Goal: Task Accomplishment & Management: Use online tool/utility

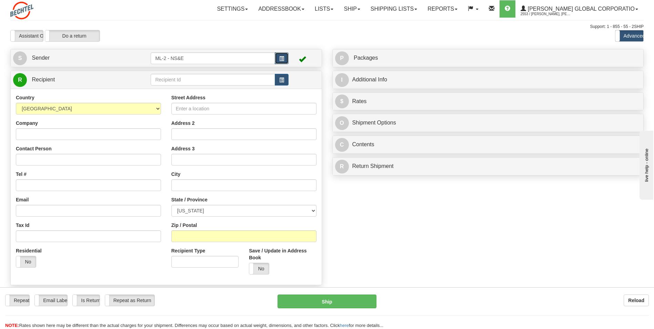
click at [212, 57] on span "button" at bounding box center [281, 59] width 5 height 4
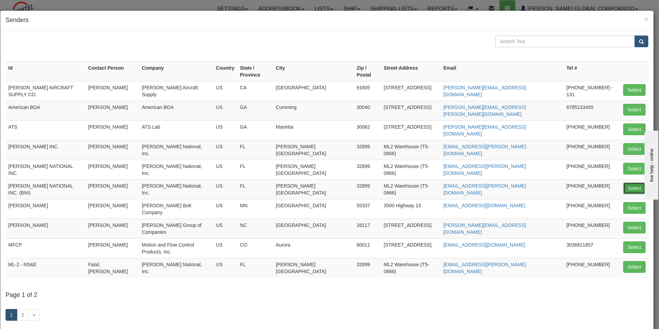
click at [212, 182] on button "Select" at bounding box center [635, 188] width 22 height 12
type input "[PERSON_NAME] NATIONAL INC. (BNI)"
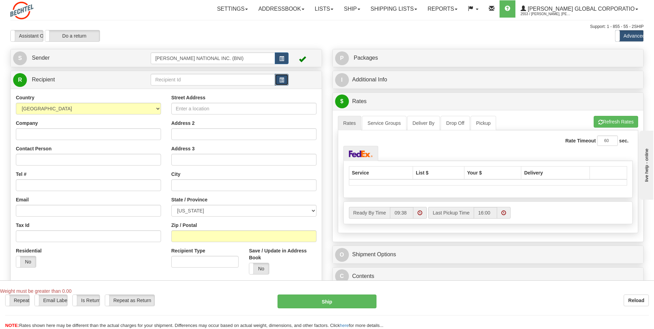
click at [212, 80] on span "button" at bounding box center [281, 80] width 5 height 4
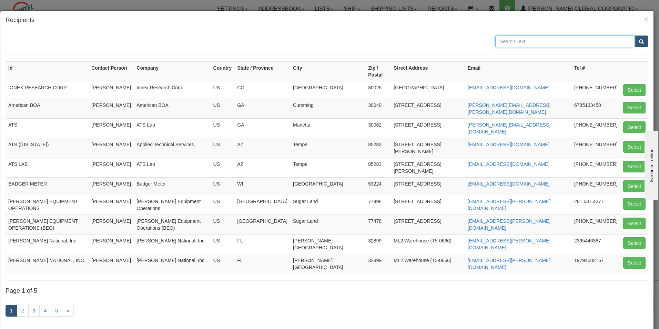
click at [212, 46] on input "text" at bounding box center [566, 42] width 140 height 12
type input "tds"
click at [212, 40] on button "submit" at bounding box center [642, 42] width 14 height 12
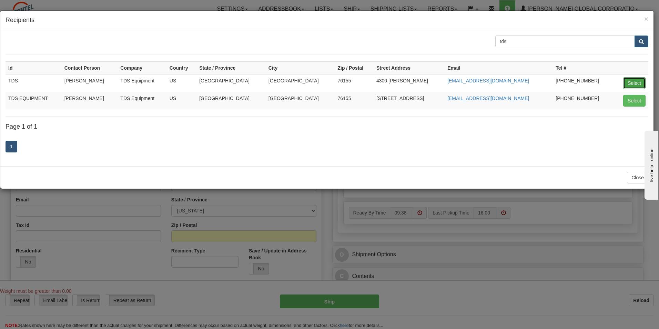
click at [212, 84] on button "Select" at bounding box center [635, 83] width 22 height 12
type input "TDS"
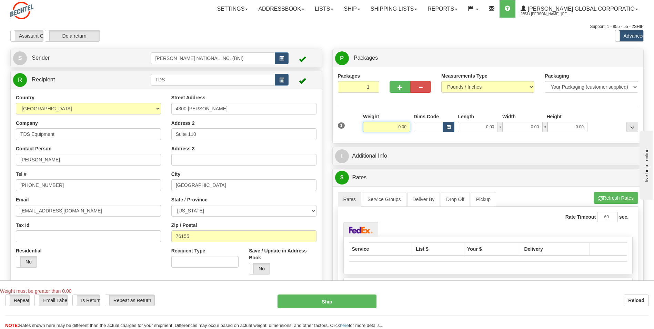
drag, startPoint x: 398, startPoint y: 124, endPoint x: 427, endPoint y: 131, distance: 29.2
click at [212, 131] on div "1 Weight 0.00 Dims Code 0.00" at bounding box center [488, 125] width 304 height 24
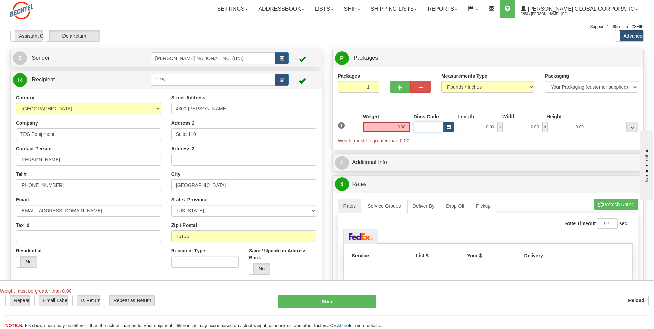
drag, startPoint x: 433, startPoint y: 131, endPoint x: 461, endPoint y: 133, distance: 28.7
click at [212, 133] on div "1 Weight 0.00 Dims Code 0.00" at bounding box center [488, 128] width 304 height 31
drag, startPoint x: 386, startPoint y: 126, endPoint x: 424, endPoint y: 127, distance: 38.3
click at [212, 127] on div "1 Weight 0.00 Dims Code 0.00" at bounding box center [488, 128] width 304 height 31
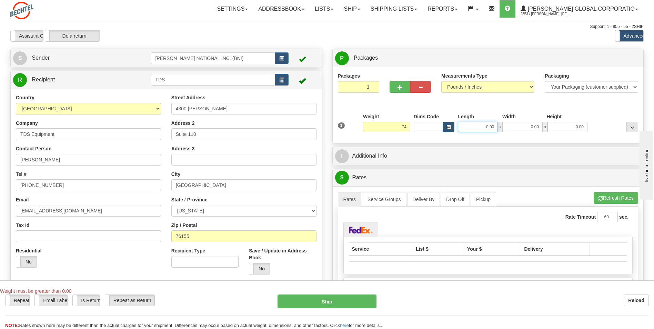
type input "74.00"
drag, startPoint x: 470, startPoint y: 123, endPoint x: 516, endPoint y: 121, distance: 45.9
click at [212, 121] on div "Length Width Height 0.00 x 0.00 x 0.00" at bounding box center [522, 122] width 133 height 19
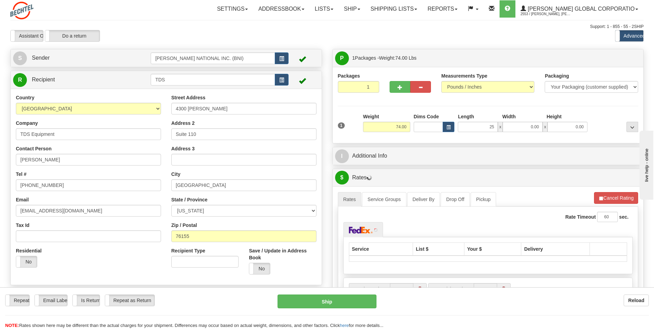
type input "25.00"
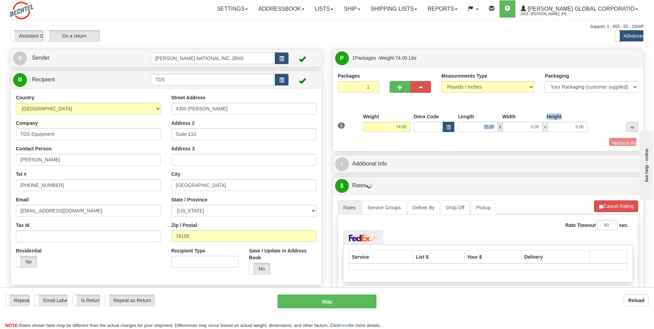
drag, startPoint x: 529, startPoint y: 120, endPoint x: 525, endPoint y: 126, distance: 6.5
click at [212, 126] on div "Length Width Height 25.00 x 0.00 x 0.00" at bounding box center [522, 122] width 133 height 19
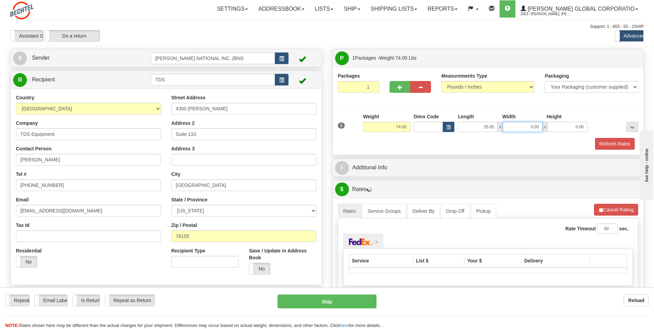
drag, startPoint x: 525, startPoint y: 128, endPoint x: 546, endPoint y: 128, distance: 21.0
click at [212, 128] on div "25.00 x 0.00 x 0.00" at bounding box center [523, 127] width 130 height 10
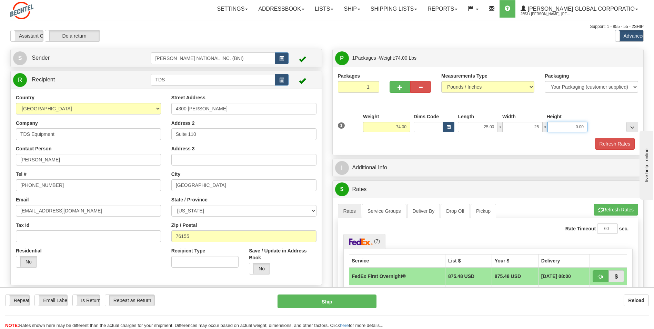
type input "25.00"
drag, startPoint x: 568, startPoint y: 127, endPoint x: 602, endPoint y: 127, distance: 34.5
click at [212, 127] on div "1 Weight 74.00 Dims Code x x" at bounding box center [488, 125] width 304 height 24
type input "25.00"
click at [212, 110] on div "Packages 1 1 Measurements Type" at bounding box center [488, 110] width 301 height 77
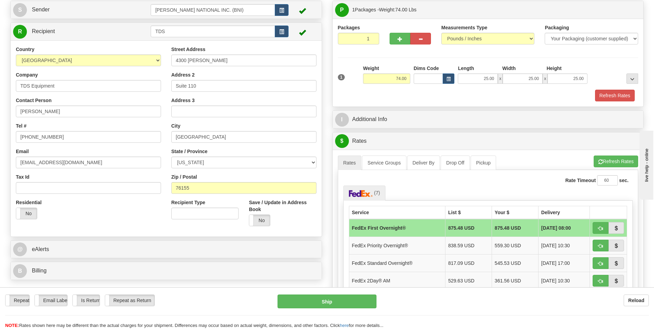
scroll to position [69, 0]
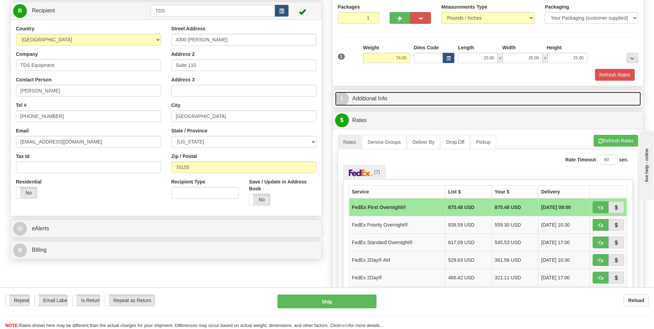
click at [212, 100] on link "I Additional Info" at bounding box center [488, 99] width 306 height 14
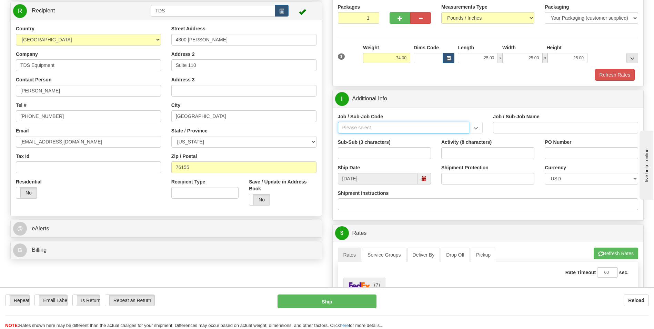
click at [212, 130] on input "Job / Sub-Job Code" at bounding box center [404, 128] width 132 height 12
click at [212, 136] on div "26046-31P" at bounding box center [402, 139] width 125 height 8
type input "26046-31P"
type input "MOBILE LAUNCHER 2 - GENERAL REQUIREMENT / PROCURE"
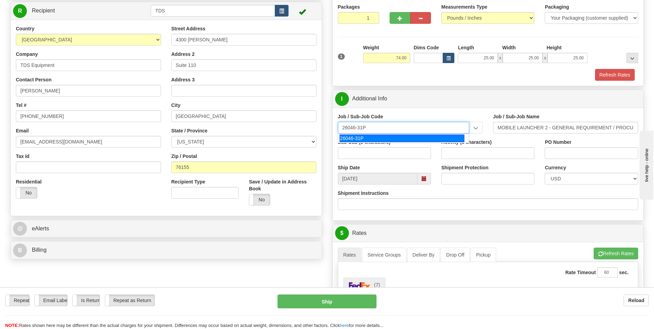
type input "26046-31P"
click at [212, 147] on div "Sub-Sub (3 characters)" at bounding box center [384, 149] width 93 height 20
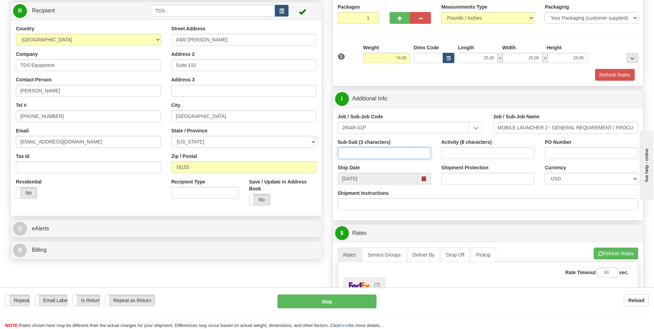
click at [212, 151] on input "Sub-Sub (3 characters)" at bounding box center [384, 153] width 93 height 12
type input "ML2"
click at [212, 153] on input "Activity (8 characters)" at bounding box center [487, 153] width 93 height 12
type input "00000085"
click at [212, 160] on div "PO Number" at bounding box center [591, 152] width 103 height 26
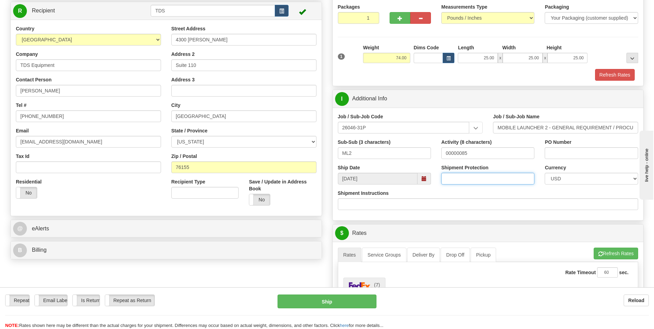
click at [212, 182] on input "Shipment Protection" at bounding box center [487, 179] width 93 height 12
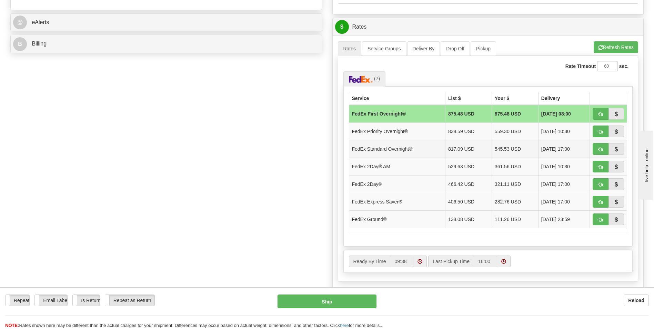
scroll to position [276, 0]
click at [212, 219] on button "button" at bounding box center [601, 219] width 16 height 12
type input "92"
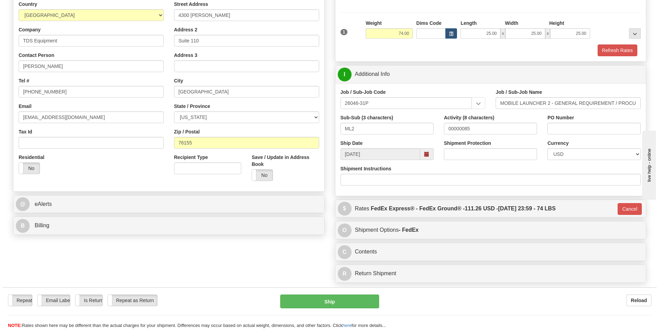
scroll to position [103, 0]
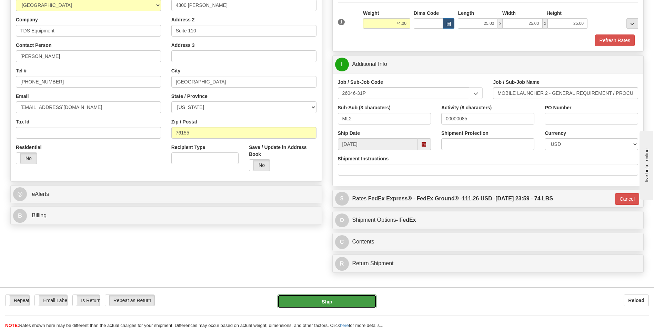
click at [212, 300] on button "Ship" at bounding box center [327, 302] width 99 height 14
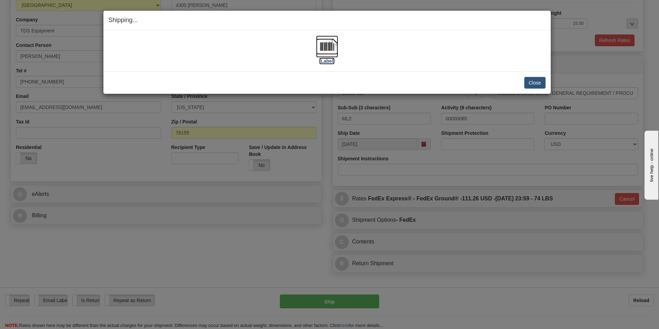
click at [212, 49] on img at bounding box center [327, 47] width 22 height 22
click at [212, 83] on button "Close" at bounding box center [535, 83] width 21 height 12
